Goal: Task Accomplishment & Management: Use online tool/utility

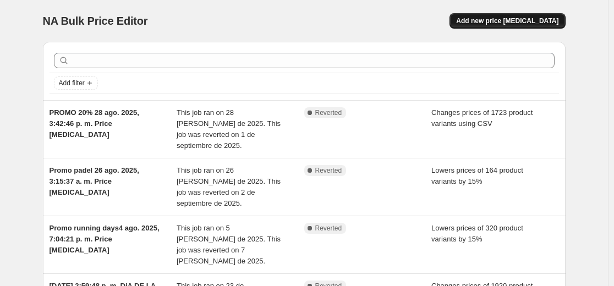
click at [520, 23] on span "Add new price [MEDICAL_DATA]" at bounding box center [507, 20] width 102 height 9
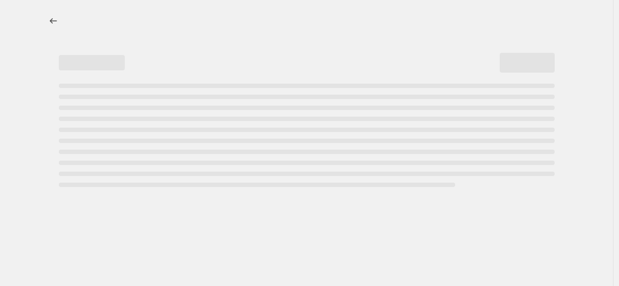
select select "percentage"
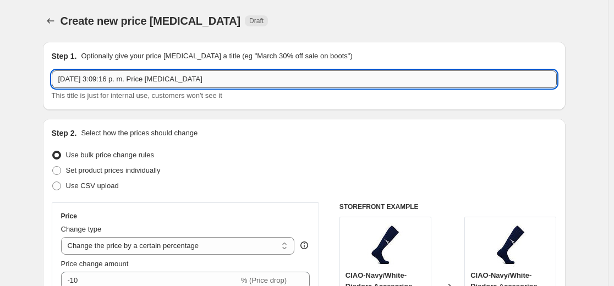
click at [61, 80] on input "[DATE] 3:09:16 p. m. Price [MEDICAL_DATA]" at bounding box center [304, 79] width 505 height 18
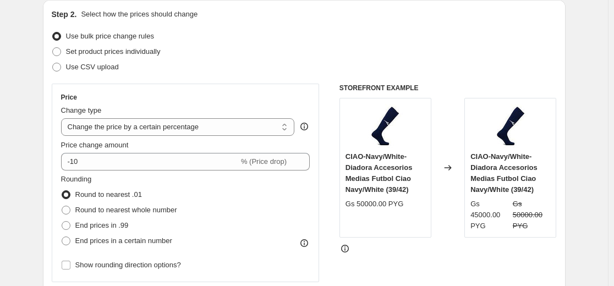
scroll to position [121, 0]
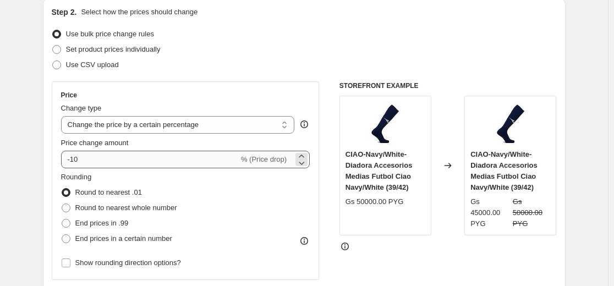
type input "Running Septiembre - [DATE] 3:09:16 p. m. Price [MEDICAL_DATA]"
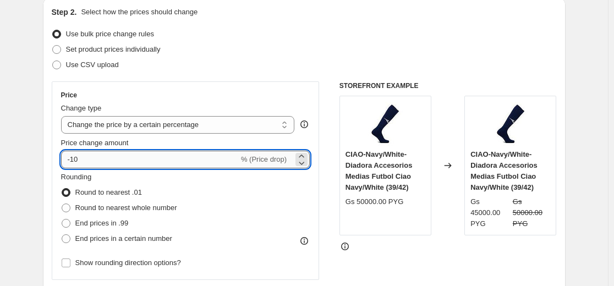
click at [87, 162] on input "-10" at bounding box center [150, 160] width 178 height 18
type input "-15"
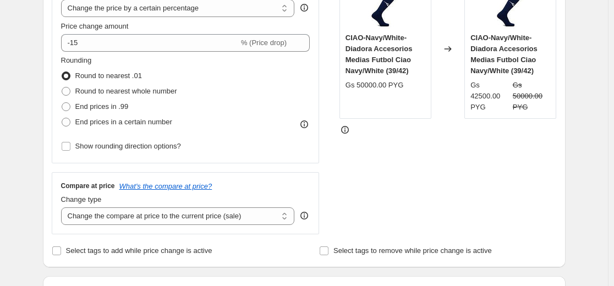
scroll to position [240, 0]
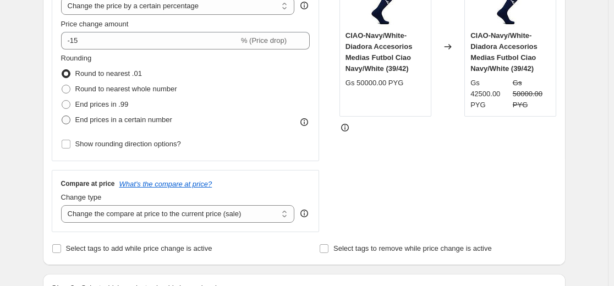
click at [100, 121] on span "End prices in a certain number" at bounding box center [123, 119] width 97 height 8
click at [62, 116] on input "End prices in a certain number" at bounding box center [62, 115] width 1 height 1
radio input "true"
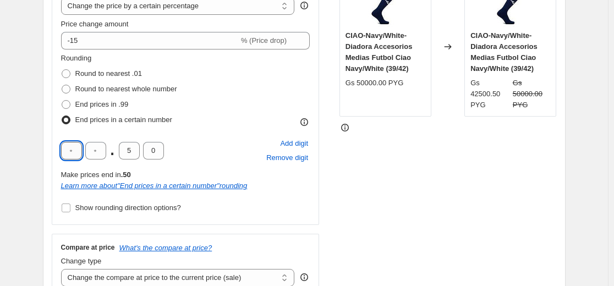
click at [74, 151] on input "text" at bounding box center [71, 151] width 21 height 18
click at [98, 152] on input "text" at bounding box center [95, 151] width 21 height 18
type input "0"
click at [74, 151] on input "text" at bounding box center [71, 151] width 21 height 18
click at [70, 151] on input "text" at bounding box center [71, 151] width 21 height 18
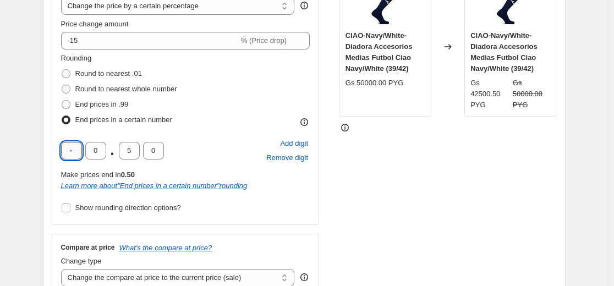
click at [70, 151] on input "text" at bounding box center [71, 151] width 21 height 18
type input "0"
click at [134, 150] on input "5" at bounding box center [129, 151] width 21 height 18
type input "0"
click at [73, 154] on input "0" at bounding box center [71, 151] width 21 height 18
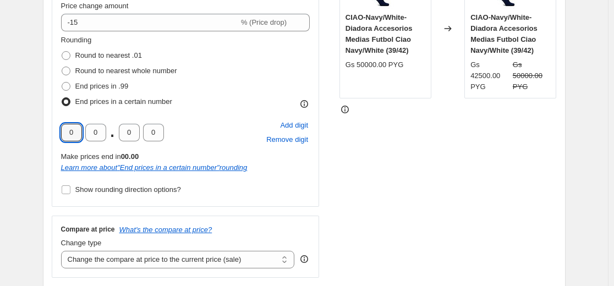
scroll to position [248, 0]
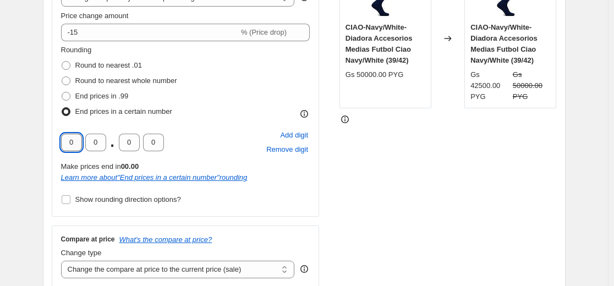
click at [71, 143] on input "0" at bounding box center [71, 143] width 21 height 18
click at [72, 146] on input "2" at bounding box center [71, 143] width 21 height 18
type input "0"
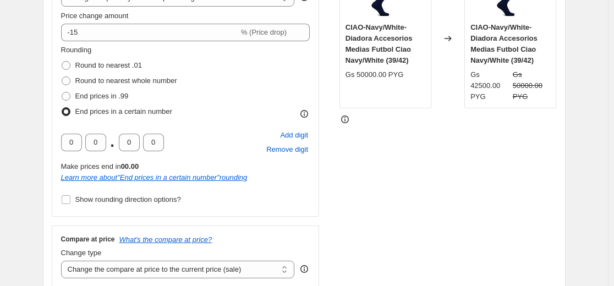
click at [62, 124] on div "Price Change type Change the price to a certain amount Change the price by a ce…" at bounding box center [186, 85] width 268 height 262
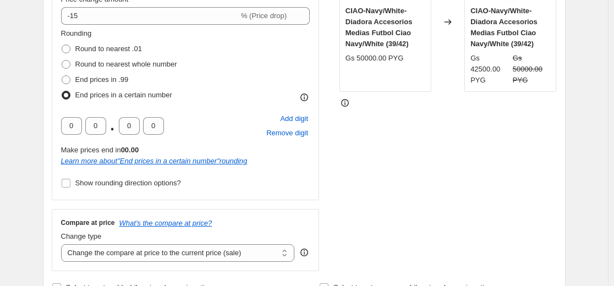
scroll to position [260, 0]
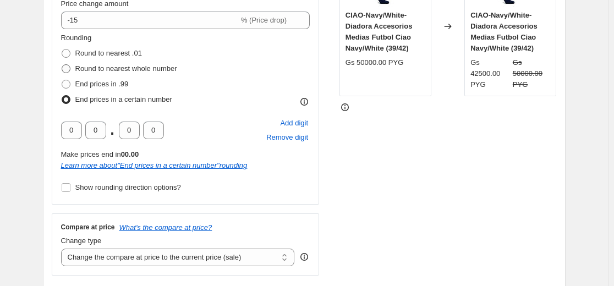
click at [69, 68] on span at bounding box center [66, 68] width 9 height 9
click at [62, 65] on input "Round to nearest whole number" at bounding box center [62, 64] width 1 height 1
radio input "true"
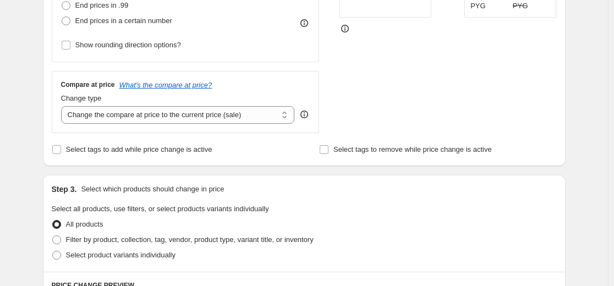
scroll to position [341, 0]
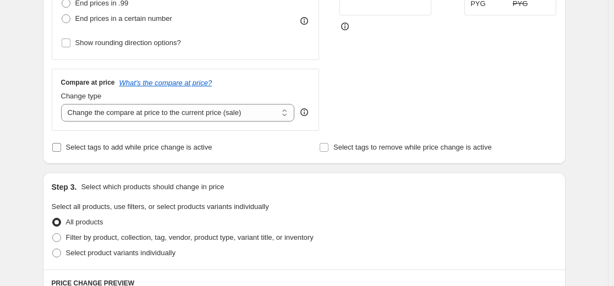
click at [82, 146] on span "Select tags to add while price change is active" at bounding box center [139, 147] width 146 height 8
click at [61, 146] on input "Select tags to add while price change is active" at bounding box center [56, 147] width 9 height 9
checkbox input "true"
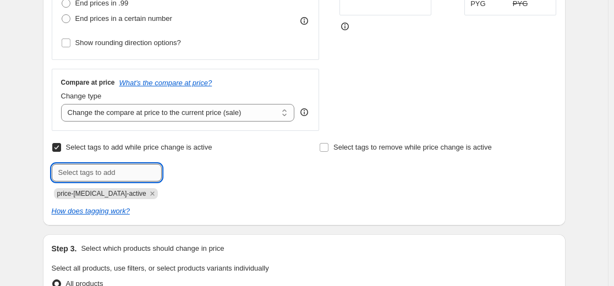
click at [108, 175] on input "text" at bounding box center [107, 173] width 110 height 18
type input "Producto en promocion Shop"
click at [184, 170] on b "Add" at bounding box center [177, 172] width 13 height 8
click at [117, 177] on input "text" at bounding box center [107, 173] width 110 height 18
click at [370, 219] on div "Step 2. Select how the prices should change Use bulk price change rules Set pro…" at bounding box center [304, 2] width 522 height 448
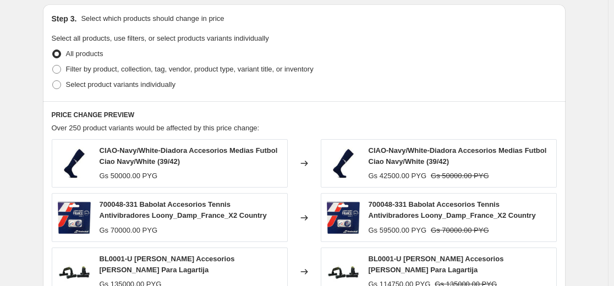
scroll to position [573, 0]
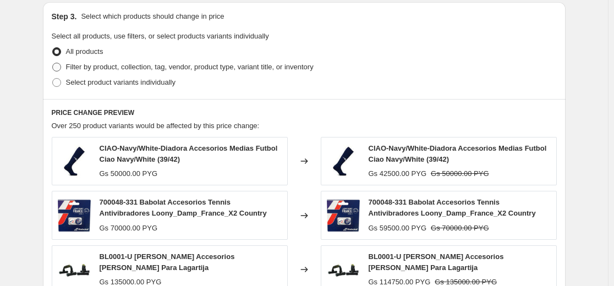
click at [158, 67] on span "Filter by product, collection, tag, vendor, product type, variant title, or inv…" at bounding box center [189, 67] width 247 height 8
click at [53, 63] on input "Filter by product, collection, tag, vendor, product type, variant title, or inv…" at bounding box center [52, 63] width 1 height 1
radio input "true"
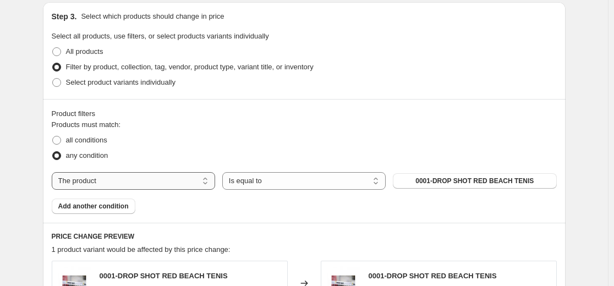
click at [124, 178] on select "The product The product's collection The product's tag The product's vendor The…" at bounding box center [133, 181] width 163 height 18
select select "collection"
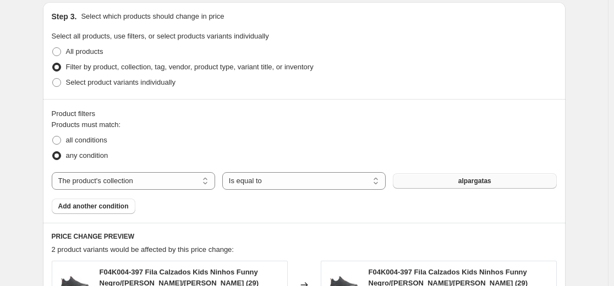
click at [449, 180] on button "alpargatas" at bounding box center [474, 180] width 163 height 15
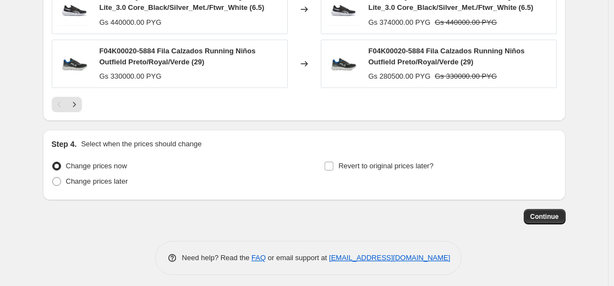
scroll to position [1019, 0]
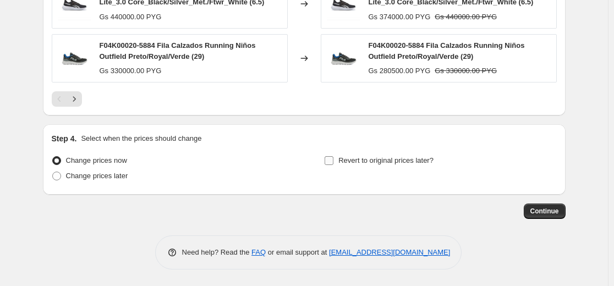
click at [333, 165] on input "Revert to original prices later?" at bounding box center [328, 160] width 9 height 9
checkbox input "true"
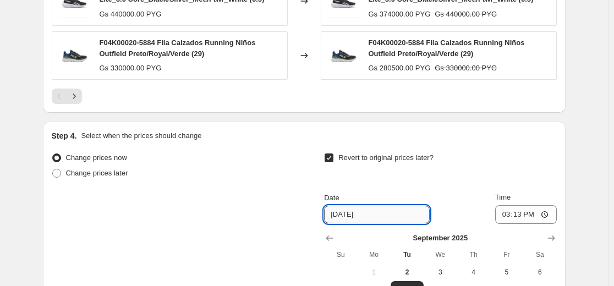
click at [373, 223] on input "[DATE]" at bounding box center [377, 215] width 106 height 18
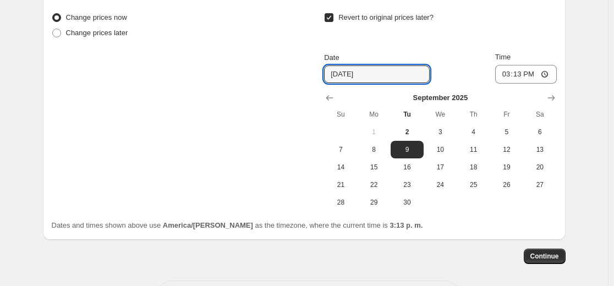
scroll to position [1169, 0]
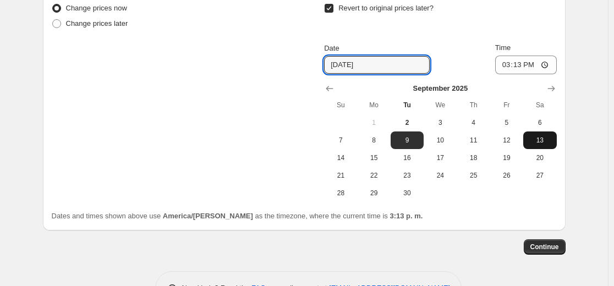
click at [542, 145] on span "13" at bounding box center [539, 140] width 24 height 9
type input "[DATE]"
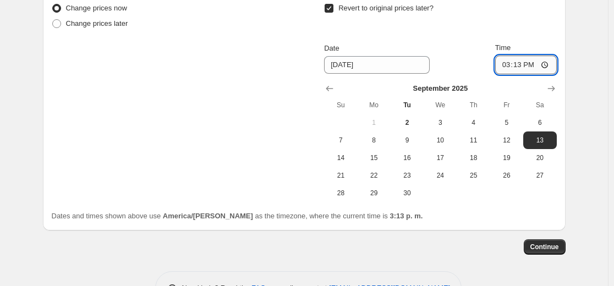
click at [521, 74] on input "15:13" at bounding box center [526, 65] width 62 height 19
drag, startPoint x: 617, startPoint y: 229, endPoint x: 265, endPoint y: 191, distance: 354.0
click at [265, 191] on div "Change prices now Change prices later Revert to original prices later? Date [DA…" at bounding box center [304, 101] width 505 height 201
drag, startPoint x: 531, startPoint y: 87, endPoint x: 536, endPoint y: 89, distance: 5.9
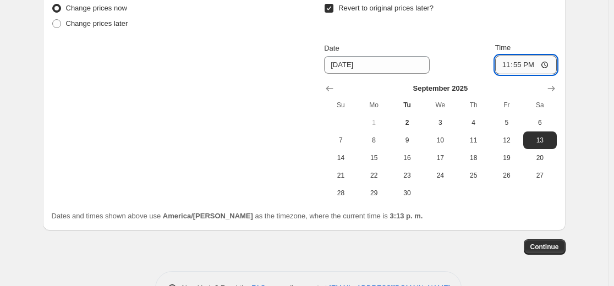
click at [536, 74] on input "23:55" at bounding box center [526, 65] width 62 height 19
type input "23:59"
click at [550, 251] on span "Continue" at bounding box center [544, 247] width 29 height 9
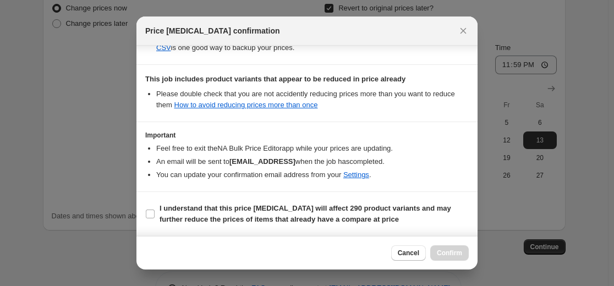
scroll to position [289, 0]
click at [278, 209] on b "I understand that this price [MEDICAL_DATA] will affect 290 product variants an…" at bounding box center [304, 213] width 291 height 19
click at [155, 210] on input "I understand that this price [MEDICAL_DATA] will affect 290 product variants an…" at bounding box center [150, 214] width 9 height 9
checkbox input "true"
click at [445, 248] on button "Confirm" at bounding box center [449, 252] width 38 height 15
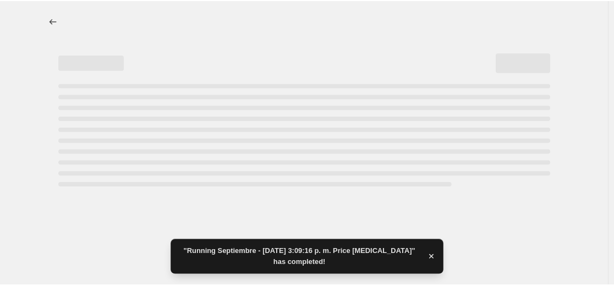
select select "percentage"
select select "collection"
